Goal: Task Accomplishment & Management: Complete application form

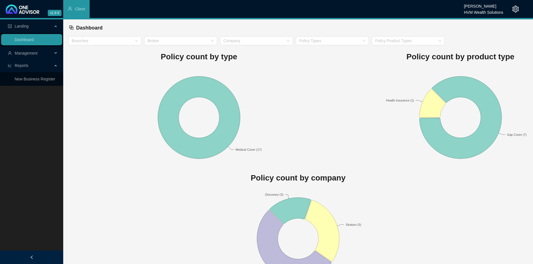
click at [35, 56] on span "Management" at bounding box center [30, 52] width 45 height 11
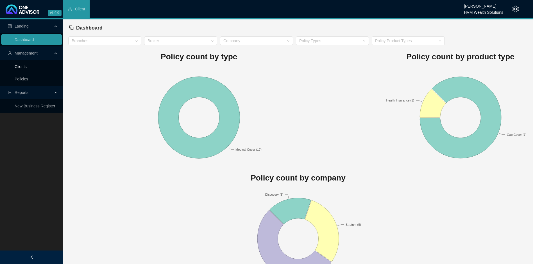
click at [27, 68] on link "Clients" at bounding box center [21, 66] width 12 height 4
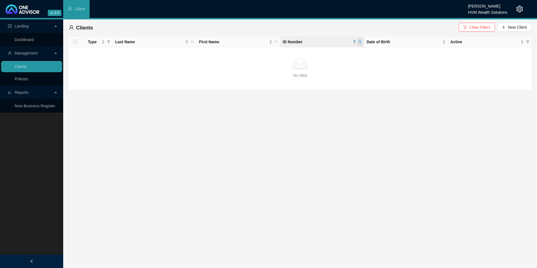
click at [361, 44] on span at bounding box center [360, 42] width 6 height 8
type input "8003215139086"
click at [325, 64] on span "Search" at bounding box center [323, 64] width 12 height 6
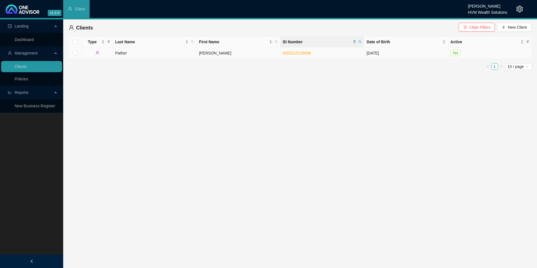
click at [167, 54] on td "Pather" at bounding box center [155, 52] width 84 height 11
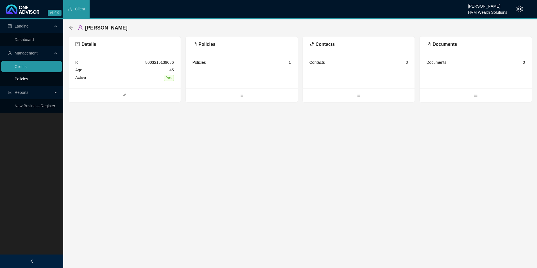
click at [28, 81] on link "Policies" at bounding box center [21, 79] width 13 height 4
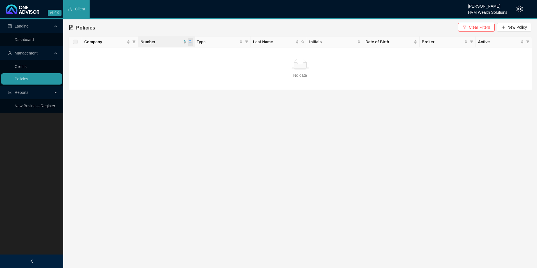
click at [191, 39] on span at bounding box center [191, 42] width 6 height 8
click at [154, 62] on span "Search" at bounding box center [153, 64] width 12 height 6
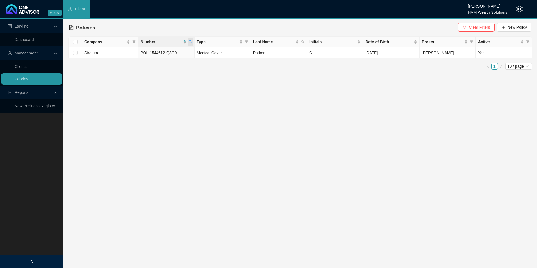
click at [190, 42] on icon "search" at bounding box center [190, 41] width 3 height 3
drag, startPoint x: 164, startPoint y: 52, endPoint x: 179, endPoint y: 51, distance: 15.2
click at [179, 51] on input "POL-1544612-Q3G9" at bounding box center [164, 53] width 53 height 9
drag, startPoint x: 179, startPoint y: 51, endPoint x: 125, endPoint y: 51, distance: 53.9
click at [129, 51] on body "v1.9.9 Chanel [PERSON_NAME] HVM Wealth Solutions Client Landing Dashboard Manag…" at bounding box center [268, 134] width 537 height 268
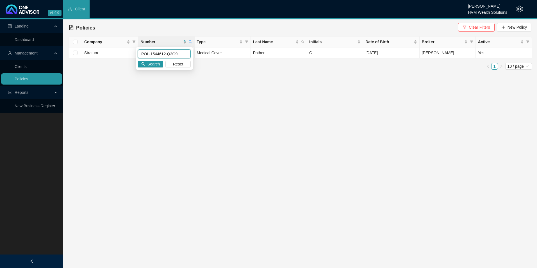
paste input "GAP0485690"
click at [160, 62] on button "Search" at bounding box center [150, 64] width 25 height 7
click at [190, 40] on icon "search" at bounding box center [190, 41] width 3 height 3
drag, startPoint x: 153, startPoint y: 54, endPoint x: 133, endPoint y: 52, distance: 19.7
click at [133, 52] on body "v1.9.9 Chanel [PERSON_NAME] HVM Wealth Solutions Client Landing Dashboard Manag…" at bounding box center [268, 134] width 537 height 268
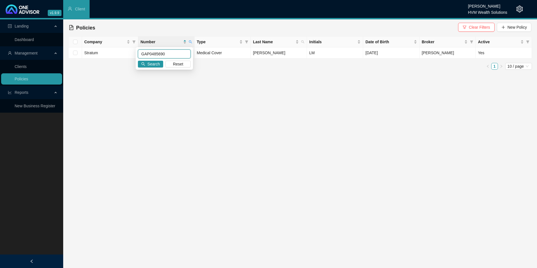
paste input "74174"
type input "GAP0474174"
click at [149, 63] on span "Search" at bounding box center [153, 64] width 12 height 6
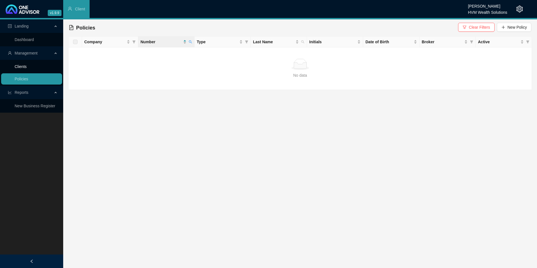
click at [27, 67] on link "Clients" at bounding box center [21, 66] width 12 height 4
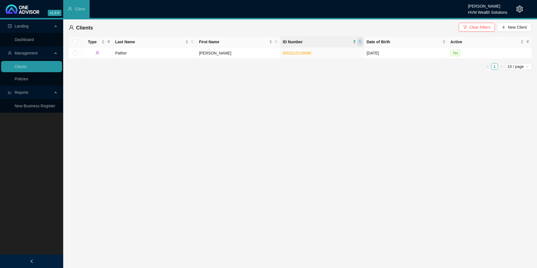
click at [360, 44] on span at bounding box center [360, 42] width 6 height 8
type input "[CREDIT_CARD_NUMBER]"
click at [327, 65] on span "Search" at bounding box center [323, 64] width 12 height 6
click at [253, 55] on td "Hayley" at bounding box center [239, 52] width 84 height 11
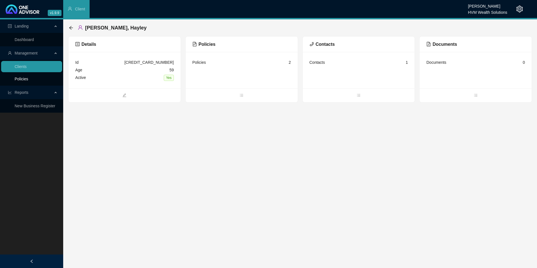
click at [21, 81] on link "Policies" at bounding box center [21, 79] width 13 height 4
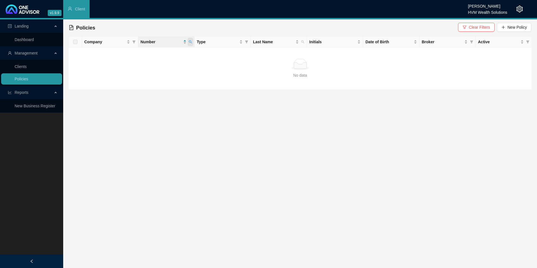
click at [193, 41] on span at bounding box center [191, 42] width 6 height 8
click at [153, 63] on span "Search" at bounding box center [153, 64] width 12 height 6
click at [192, 42] on span at bounding box center [191, 42] width 6 height 8
drag, startPoint x: 165, startPoint y: 55, endPoint x: 133, endPoint y: 56, distance: 31.5
click at [133, 56] on body "v1.9.9 Chanel [PERSON_NAME] HVM Wealth Solutions Client Landing Dashboard Manag…" at bounding box center [268, 134] width 537 height 268
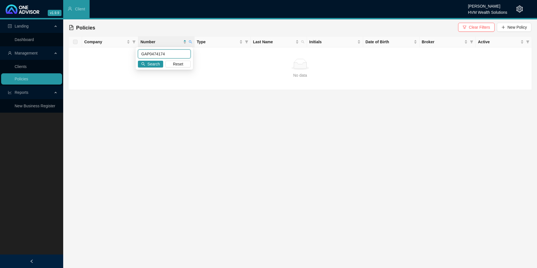
paste input "POL-1544612-Q3G9"
click at [154, 66] on span "Search" at bounding box center [153, 64] width 12 height 6
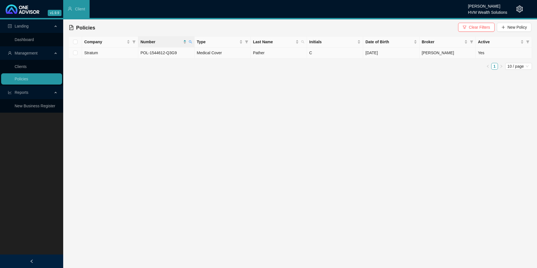
click at [153, 53] on span "POL-1544612-Q3G9" at bounding box center [158, 53] width 36 height 4
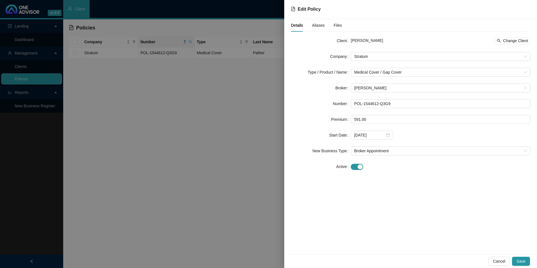
click at [142, 105] on div at bounding box center [268, 134] width 537 height 268
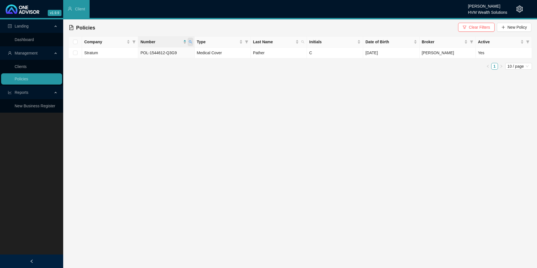
click at [190, 40] on icon "search" at bounding box center [190, 41] width 3 height 3
drag, startPoint x: 178, startPoint y: 51, endPoint x: 129, endPoint y: 52, distance: 49.7
click at [129, 52] on body "v1.9.9 Chanel [PERSON_NAME] HVM Wealth Solutions Client Landing Dashboard Manag…" at bounding box center [268, 134] width 537 height 268
paste input "GAP0485690"
type input "GAP0485690"
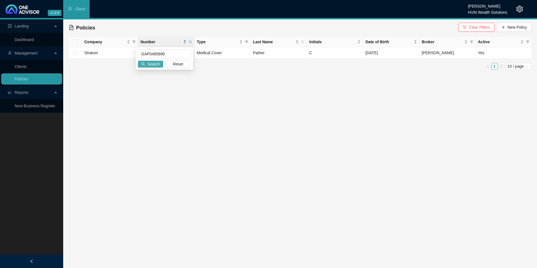
click at [156, 61] on button "Search" at bounding box center [150, 64] width 25 height 7
click at [27, 67] on link "Clients" at bounding box center [21, 66] width 12 height 4
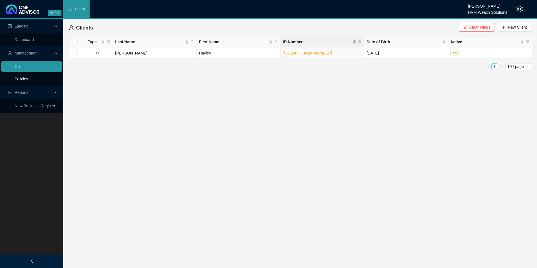
click at [20, 77] on link "Policies" at bounding box center [21, 79] width 13 height 4
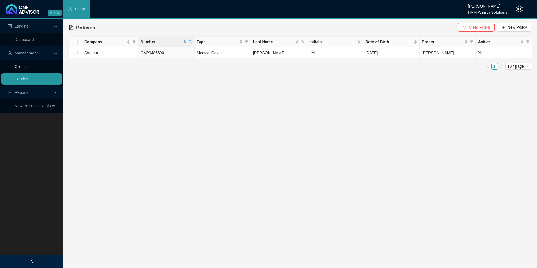
click at [27, 67] on link "Clients" at bounding box center [21, 66] width 12 height 4
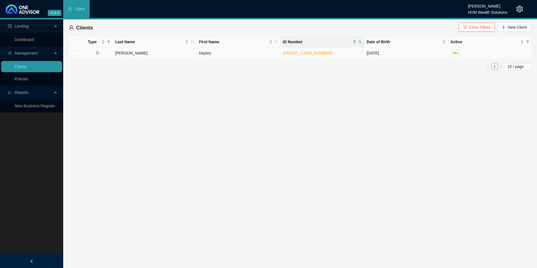
click at [307, 56] on td "[CREDIT_CARD_NUMBER]" at bounding box center [323, 52] width 84 height 11
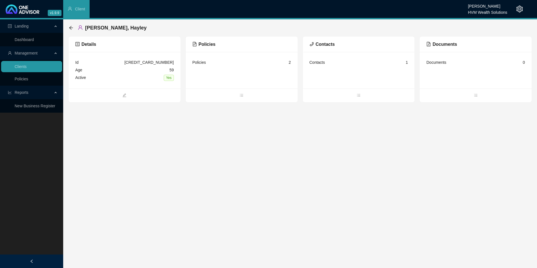
click at [212, 46] on span "Policies" at bounding box center [203, 44] width 23 height 5
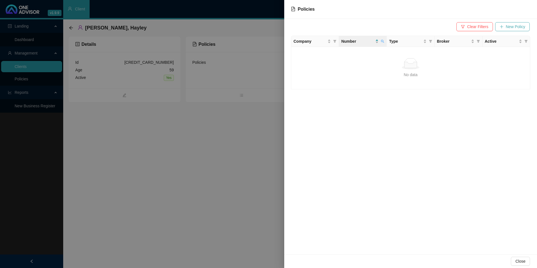
click at [507, 27] on span "New Policy" at bounding box center [515, 27] width 19 height 6
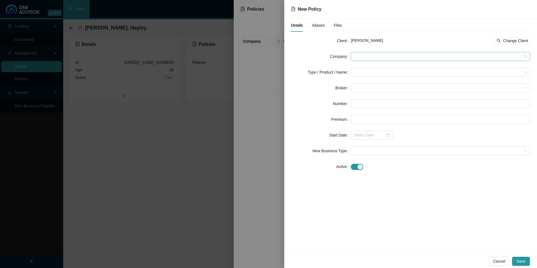
click at [356, 57] on span at bounding box center [440, 56] width 173 height 8
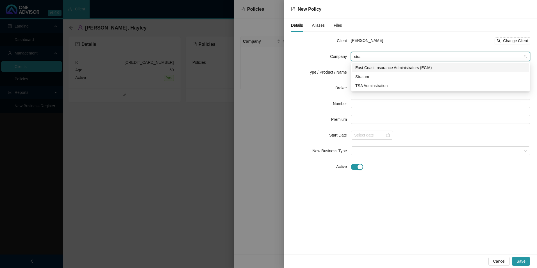
type input "strat"
click at [366, 78] on div "Stratum" at bounding box center [440, 77] width 171 height 6
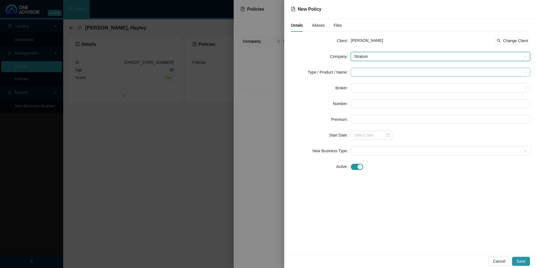
click at [367, 73] on input "search" at bounding box center [438, 72] width 168 height 8
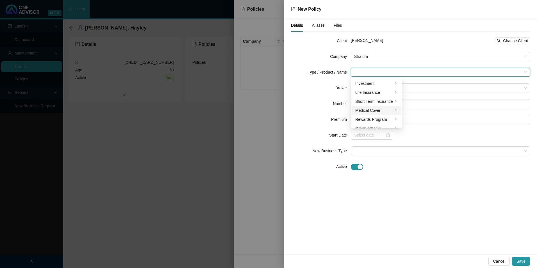
click at [367, 112] on div "Medical Cover" at bounding box center [374, 110] width 38 height 6
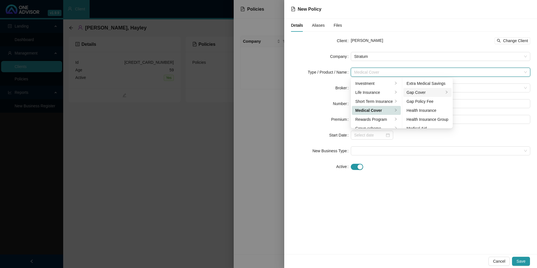
click at [425, 92] on div "Gap Cover" at bounding box center [425, 92] width 37 height 6
click at [430, 165] on div at bounding box center [440, 166] width 179 height 6
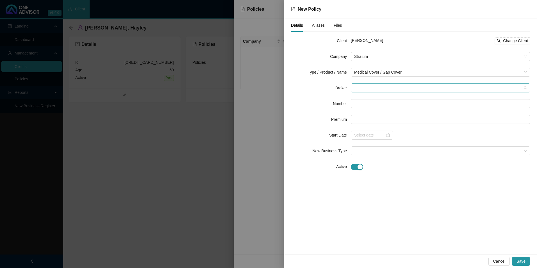
click at [404, 90] on span at bounding box center [440, 88] width 173 height 8
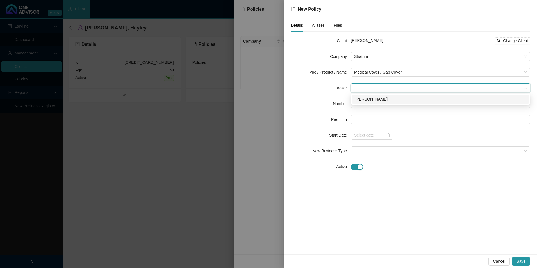
click at [394, 100] on div "[PERSON_NAME]" at bounding box center [440, 99] width 171 height 6
click at [389, 106] on input "text" at bounding box center [440, 103] width 179 height 9
paste input "[CREDIT_CARD_NUMBER]"
drag, startPoint x: 406, startPoint y: 105, endPoint x: 315, endPoint y: 99, distance: 90.9
click at [315, 99] on div "Number [CREDIT_CARD_NUMBER]" at bounding box center [410, 103] width 239 height 9
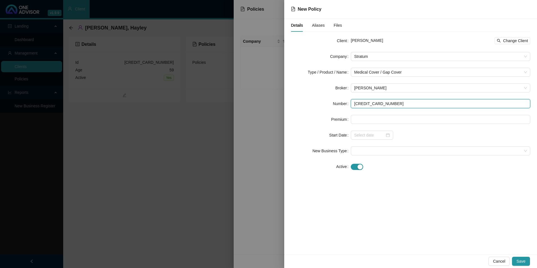
paste input "GAP047417"
type input "GAP0474174"
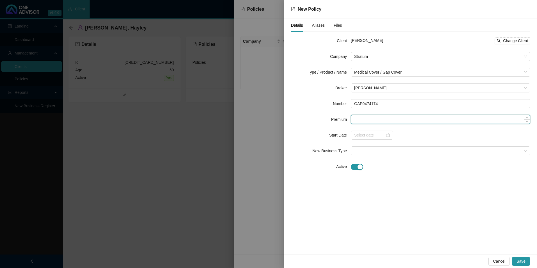
click at [407, 119] on input at bounding box center [440, 119] width 179 height 8
click at [410, 119] on input at bounding box center [440, 119] width 179 height 8
paste input "591"
type input "591.00"
click at [364, 139] on form "Client [PERSON_NAME] Change Client Company Stratum Type / Product / Name Medica…" at bounding box center [410, 103] width 239 height 135
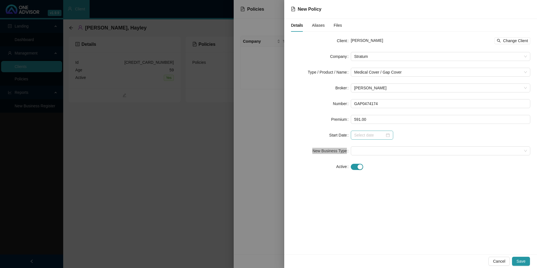
click at [377, 133] on input at bounding box center [369, 135] width 31 height 6
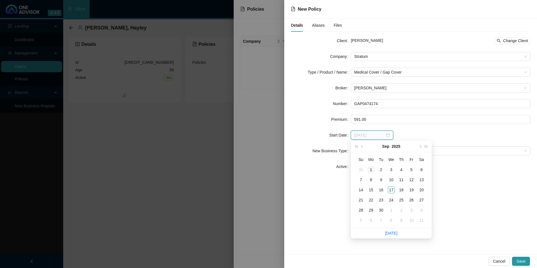
type input "[DATE]"
click at [369, 170] on div "1" at bounding box center [371, 169] width 7 height 7
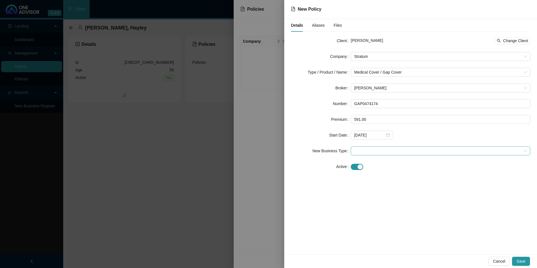
click at [370, 149] on span at bounding box center [440, 151] width 173 height 8
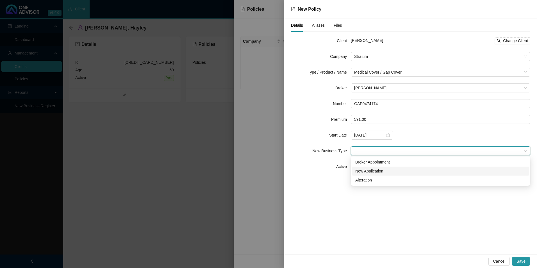
click at [371, 171] on div "New Application" at bounding box center [440, 171] width 171 height 6
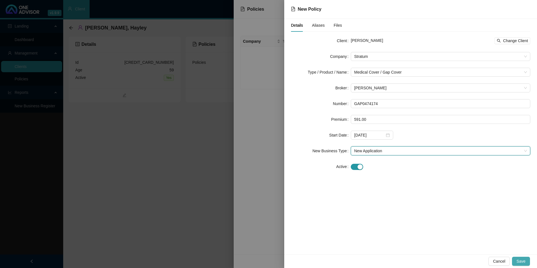
click at [522, 260] on span "Save" at bounding box center [521, 261] width 9 height 6
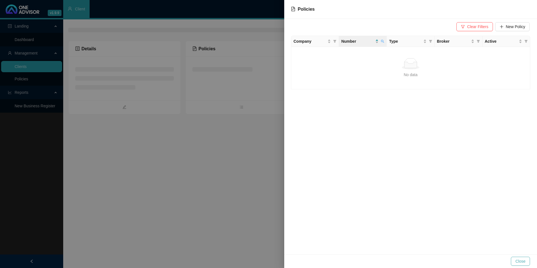
click at [524, 261] on span "Close" at bounding box center [520, 261] width 10 height 6
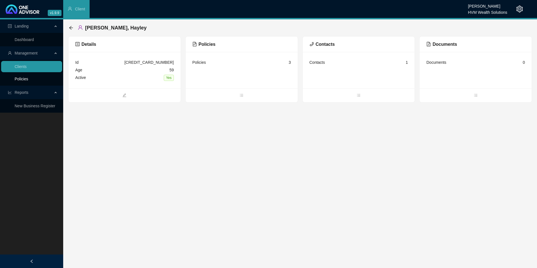
click at [28, 81] on link "Policies" at bounding box center [21, 79] width 13 height 4
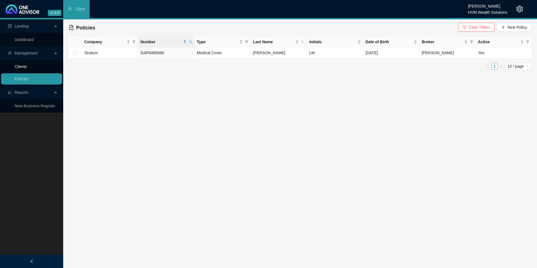
click at [25, 69] on link "Clients" at bounding box center [21, 66] width 12 height 4
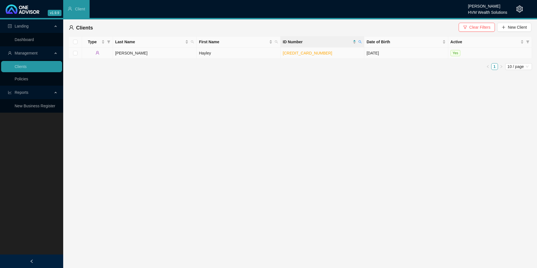
click at [169, 54] on td "[PERSON_NAME]" at bounding box center [155, 52] width 84 height 11
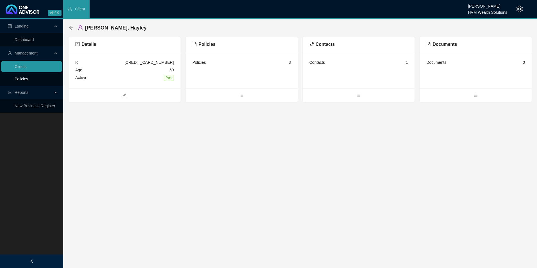
click at [28, 79] on link "Policies" at bounding box center [21, 79] width 13 height 4
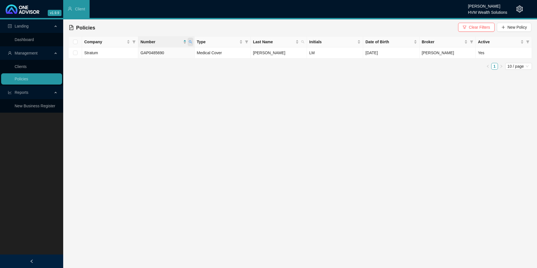
click at [192, 42] on icon "search" at bounding box center [190, 41] width 3 height 3
paste input "74174"
type input "GAP0474174"
click at [153, 65] on span "Search" at bounding box center [153, 64] width 12 height 6
click at [27, 67] on link "Clients" at bounding box center [21, 66] width 12 height 4
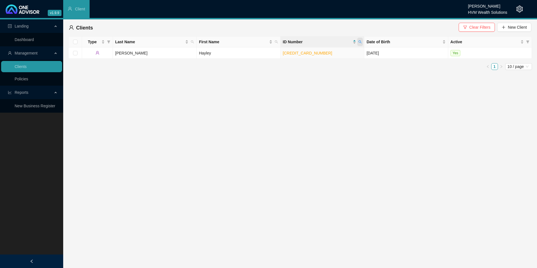
click at [360, 42] on icon "search" at bounding box center [360, 41] width 3 height 3
drag, startPoint x: 332, startPoint y: 53, endPoint x: 527, endPoint y: 11, distance: 199.5
click at [528, 11] on header "v1.9.9 Chanel [PERSON_NAME] HVM Wealth Solutions Client" at bounding box center [268, 9] width 537 height 19
click at [524, 10] on header "v1.9.9 Chanel [PERSON_NAME] HVM Wealth Solutions Client" at bounding box center [268, 9] width 537 height 19
click at [521, 8] on icon "setting" at bounding box center [519, 9] width 7 height 7
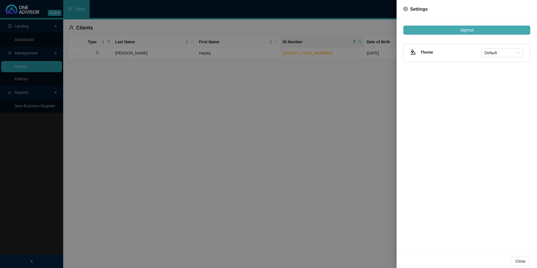
click at [466, 30] on span "Signout" at bounding box center [466, 30] width 13 height 6
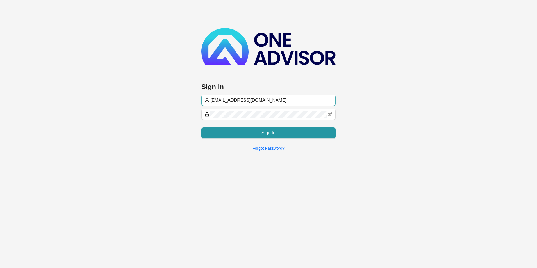
click at [252, 97] on input "[EMAIL_ADDRESS][DOMAIN_NAME]" at bounding box center [271, 100] width 122 height 7
type input "[PERSON_NAME]@hvmws"
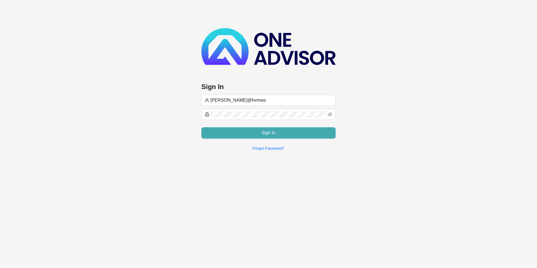
click at [240, 129] on button "Sign In" at bounding box center [268, 132] width 134 height 11
